Goal: Transaction & Acquisition: Obtain resource

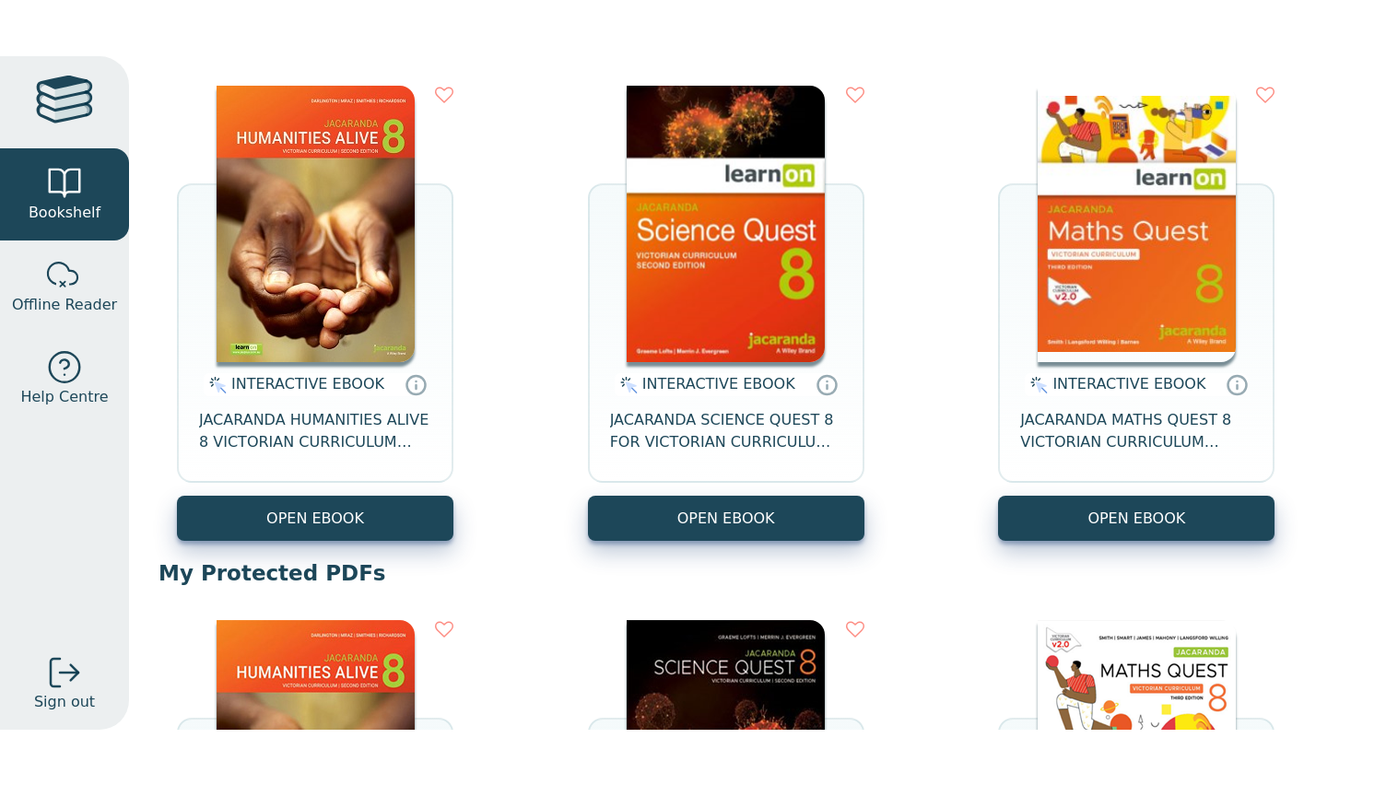
scroll to position [209, 0]
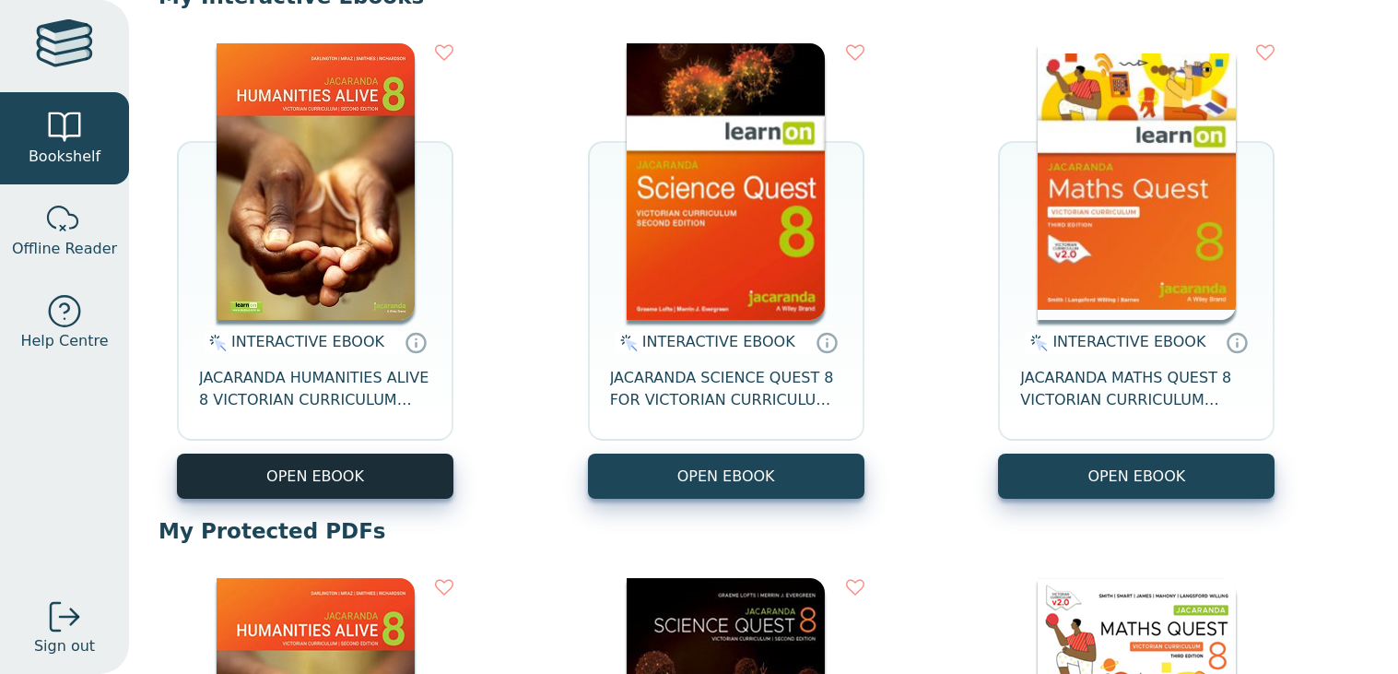
click at [321, 479] on button "OPEN EBOOK" at bounding box center [315, 475] width 276 height 45
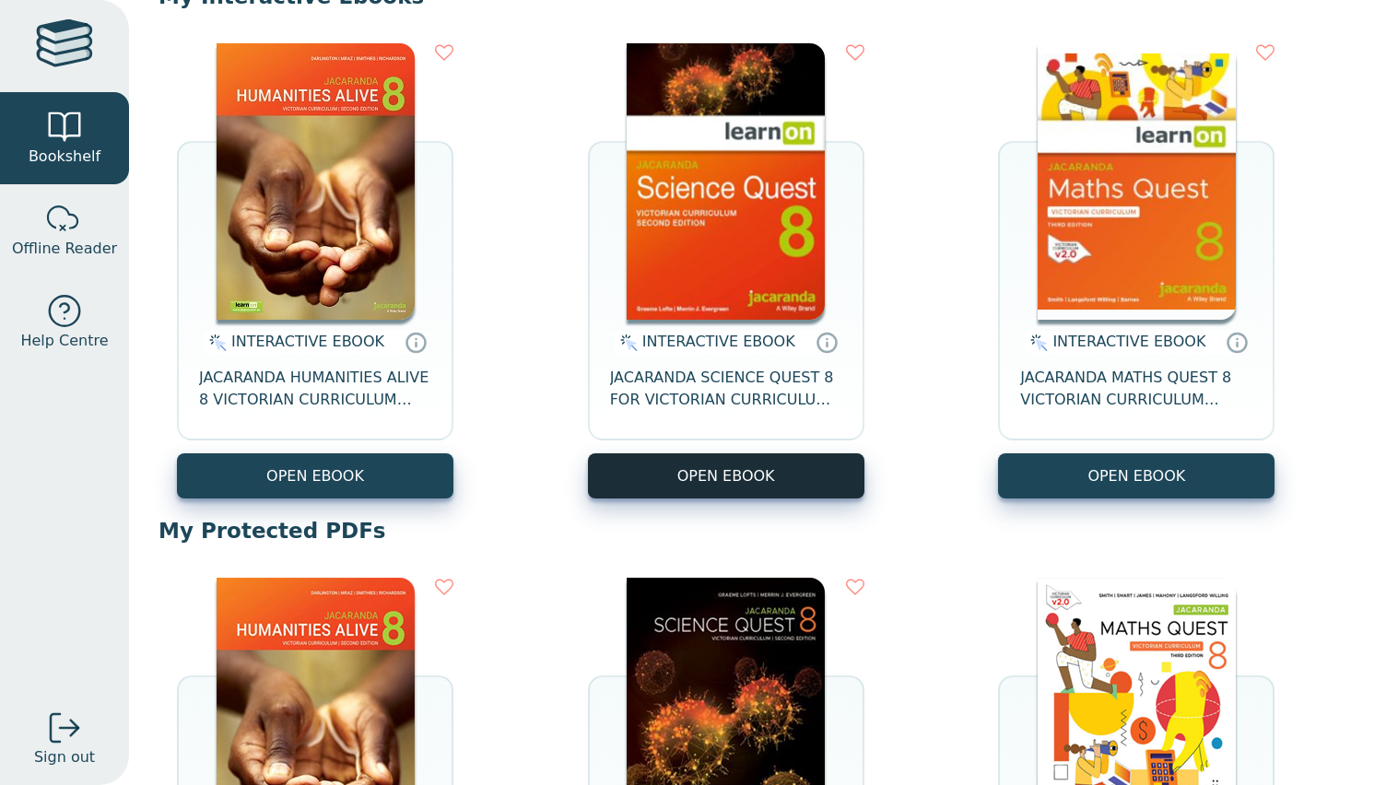
click at [789, 482] on button "OPEN EBOOK" at bounding box center [726, 475] width 276 height 45
